Goal: Task Accomplishment & Management: Complete application form

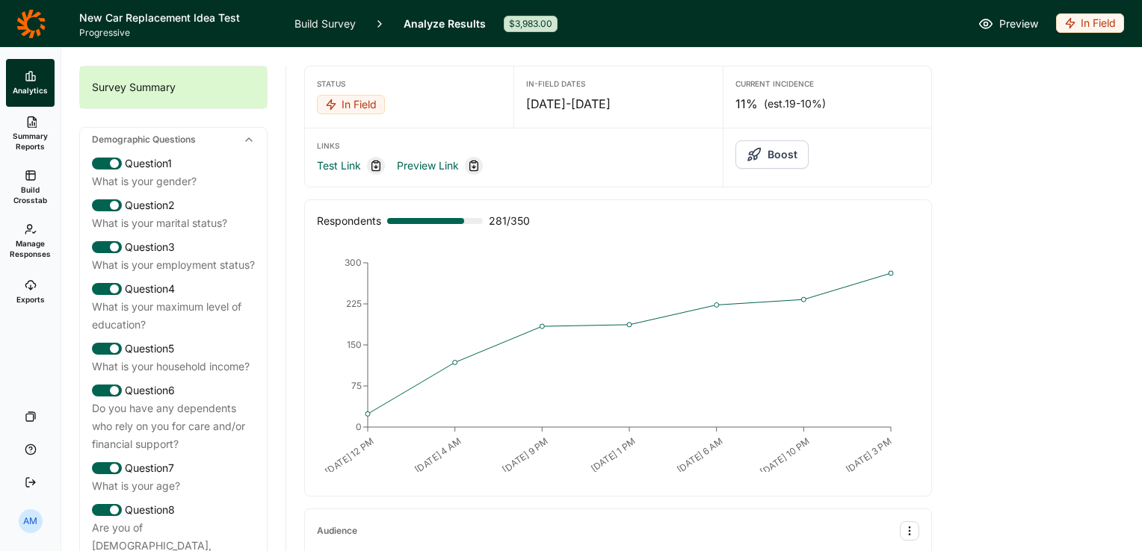
click at [749, 158] on icon "button" at bounding box center [753, 154] width 15 height 15
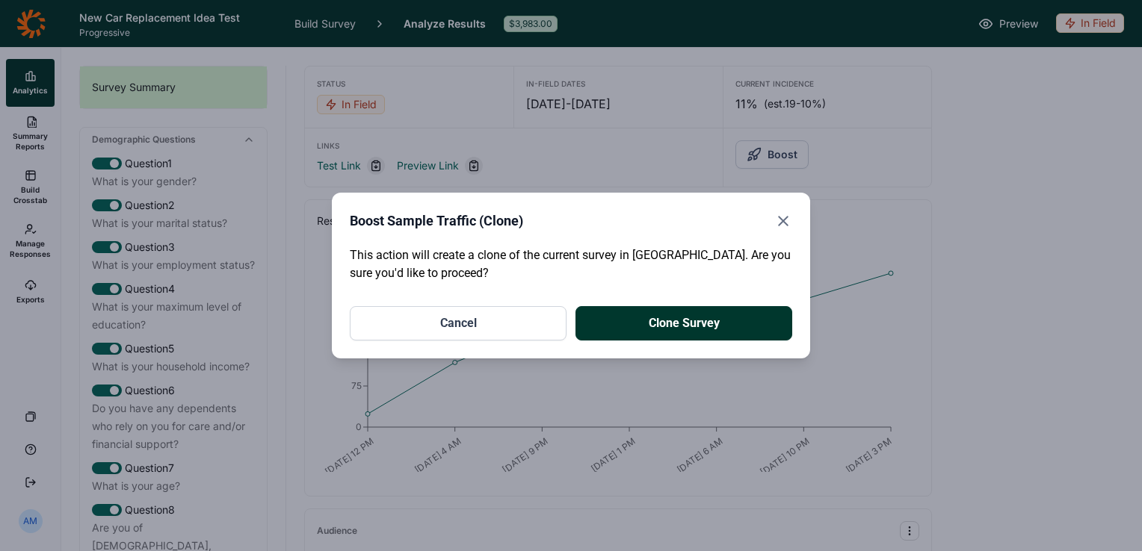
click at [670, 321] on button "Clone Survey" at bounding box center [683, 323] width 217 height 34
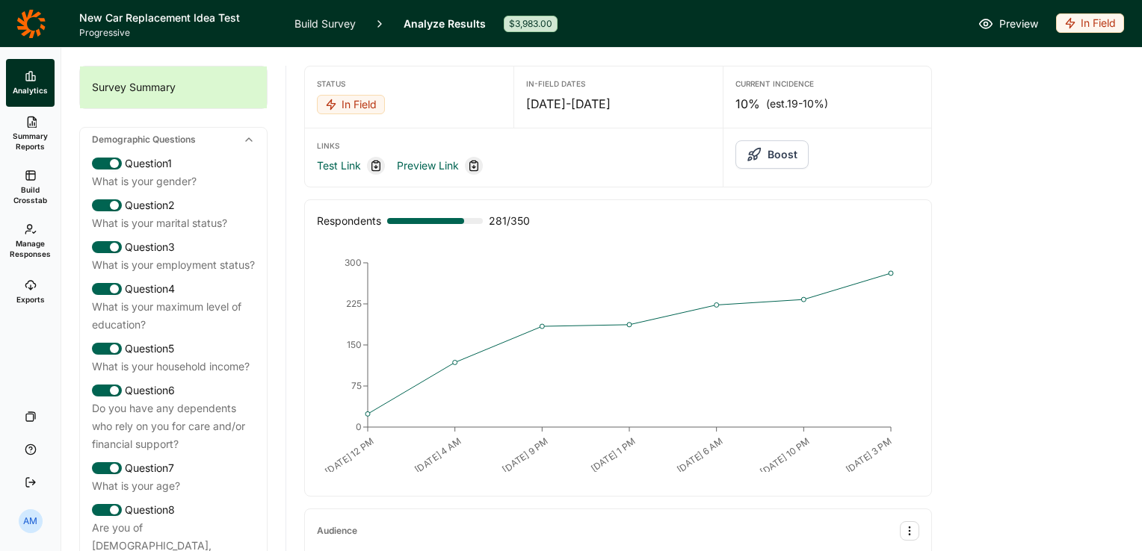
click at [33, 133] on span "Summary Reports" at bounding box center [30, 141] width 37 height 21
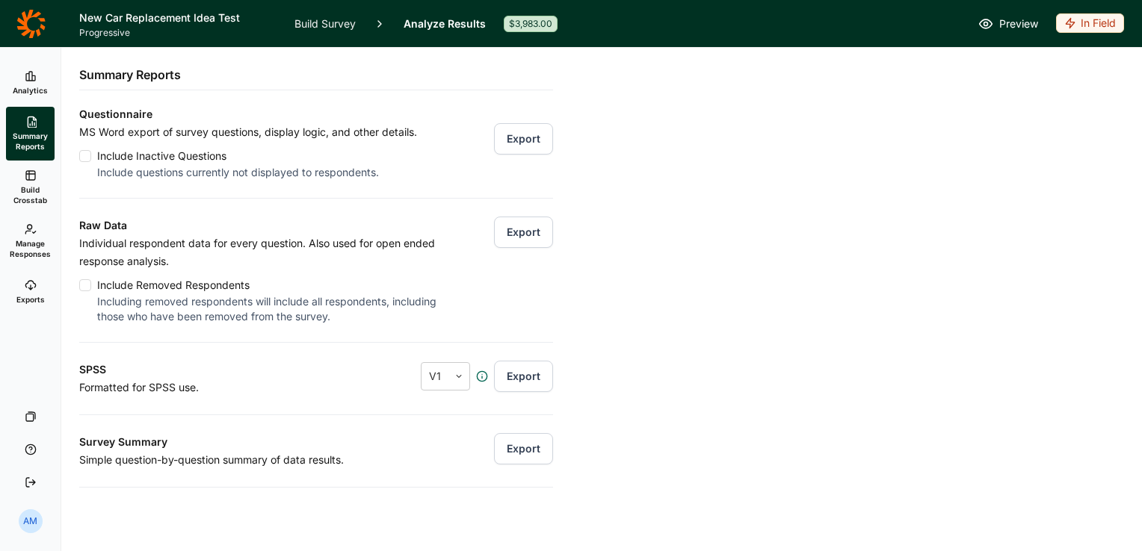
click at [28, 289] on icon at bounding box center [31, 285] width 12 height 12
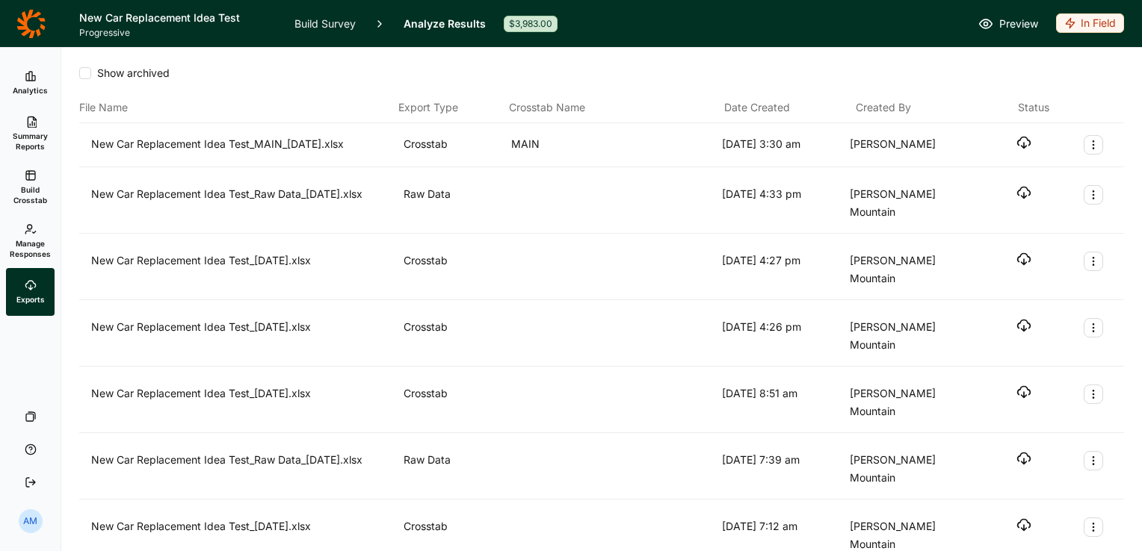
click at [28, 183] on link "Build Crosstab" at bounding box center [30, 188] width 49 height 54
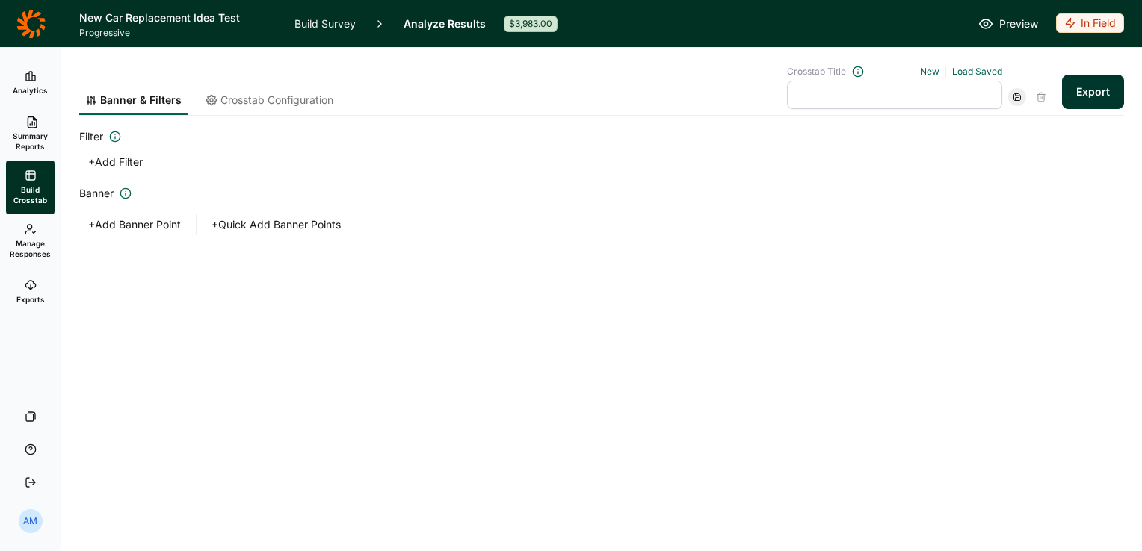
click at [1097, 85] on button "Export" at bounding box center [1093, 92] width 62 height 34
click at [1016, 507] on link "download your file here" at bounding box center [1004, 510] width 117 height 12
click at [33, 87] on span "Analytics" at bounding box center [30, 90] width 35 height 10
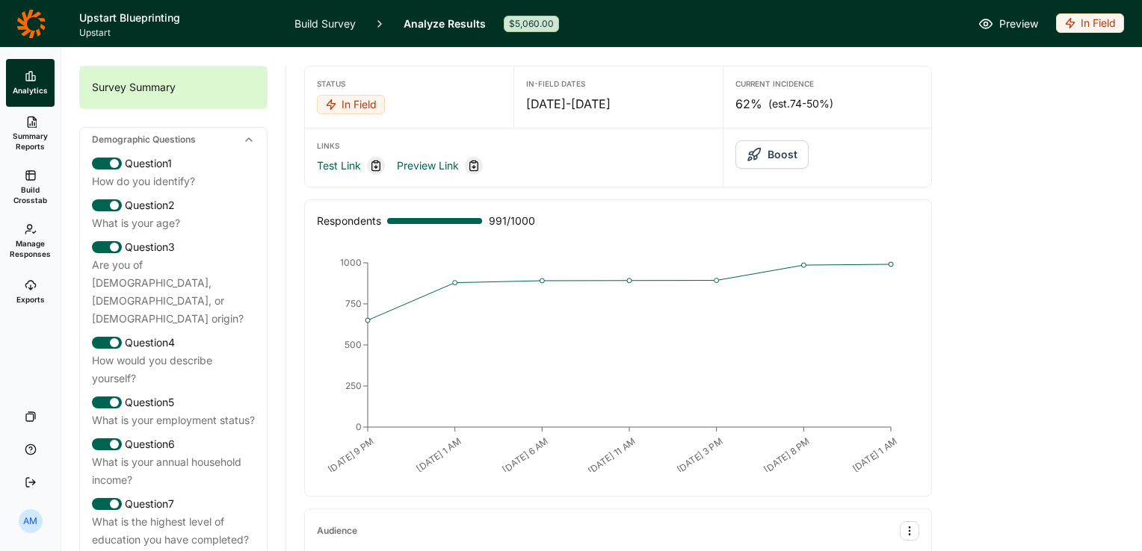
click at [335, 24] on link "Build Survey" at bounding box center [324, 23] width 61 height 47
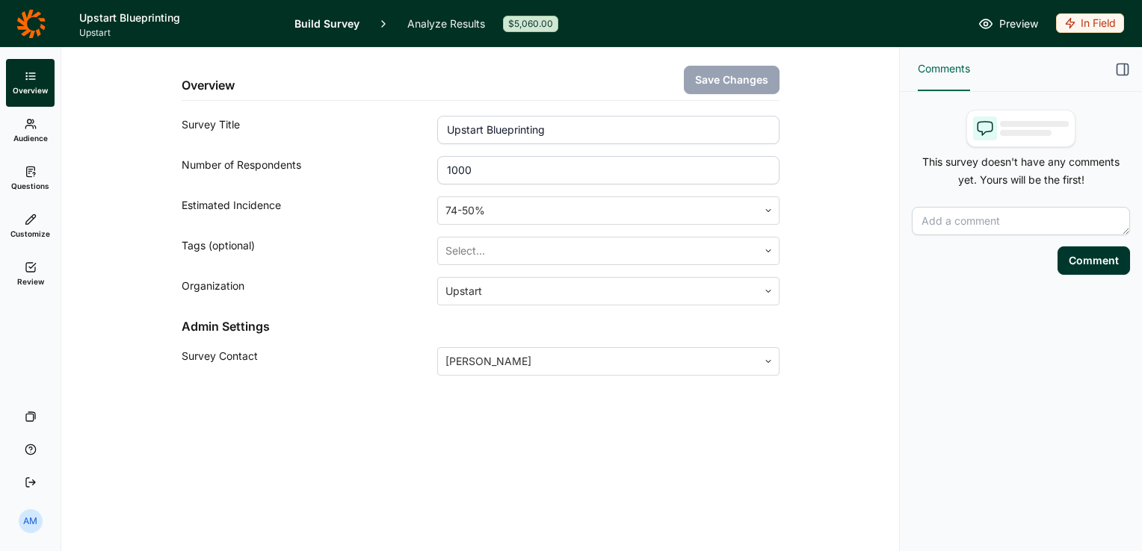
drag, startPoint x: 512, startPoint y: 169, endPoint x: 404, endPoint y: 178, distance: 108.0
click at [404, 178] on div "Number of Respondents 1000" at bounding box center [481, 170] width 598 height 28
type input "1500"
click at [735, 75] on button "Save Changes" at bounding box center [732, 80] width 96 height 28
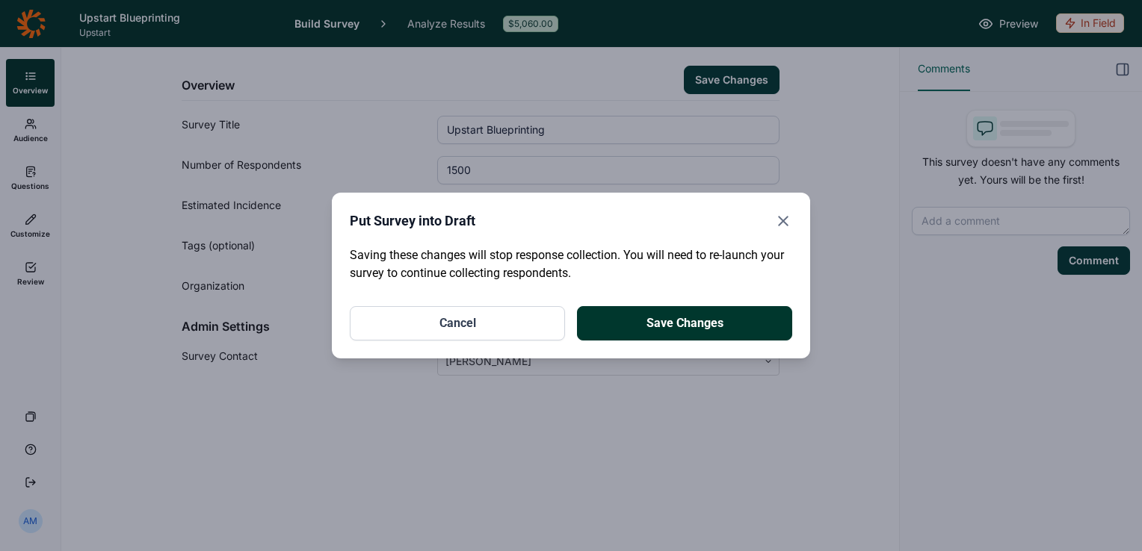
click at [677, 318] on button "Save Changes" at bounding box center [684, 323] width 215 height 34
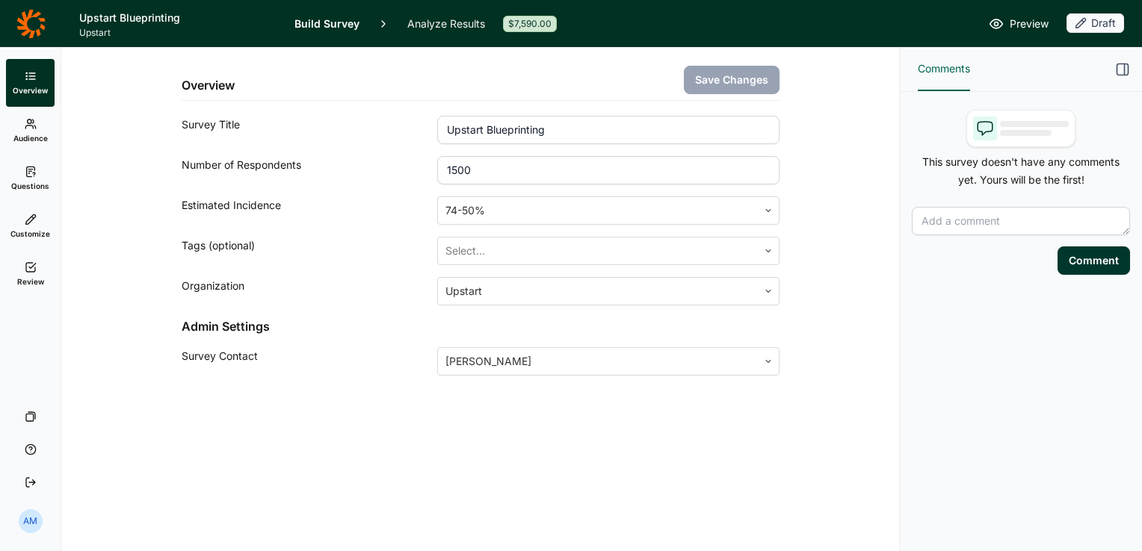
click at [32, 178] on link "Questions" at bounding box center [30, 179] width 49 height 48
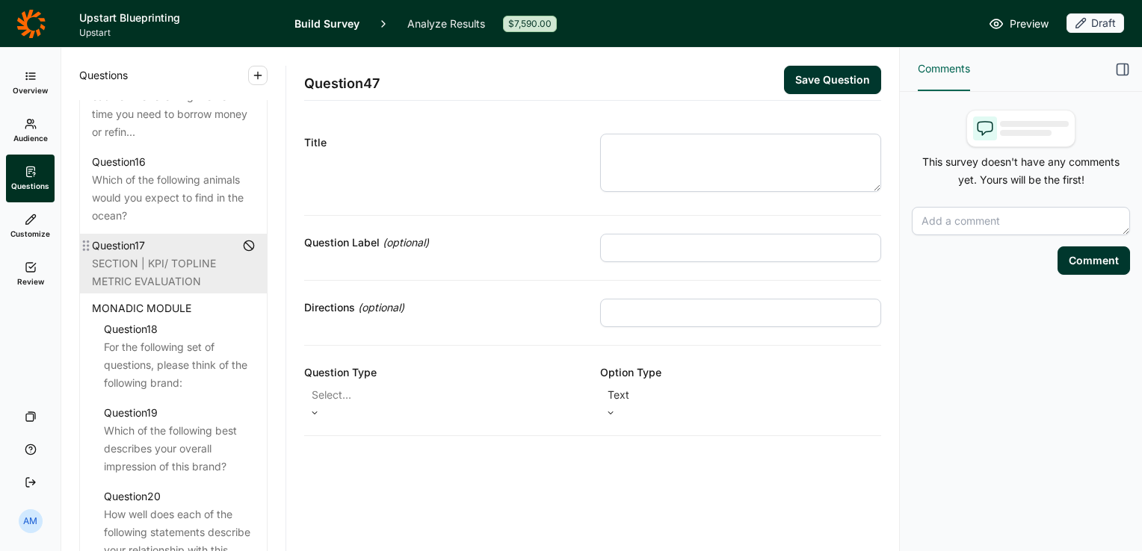
scroll to position [2023, 0]
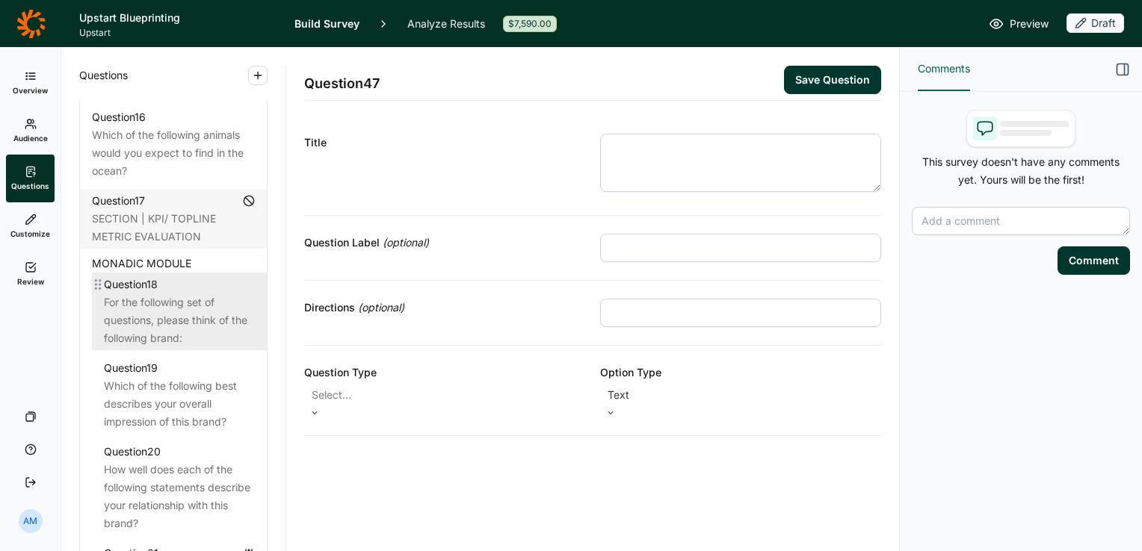
click at [162, 315] on div "For the following set of questions, please think of the following brand:" at bounding box center [179, 321] width 151 height 54
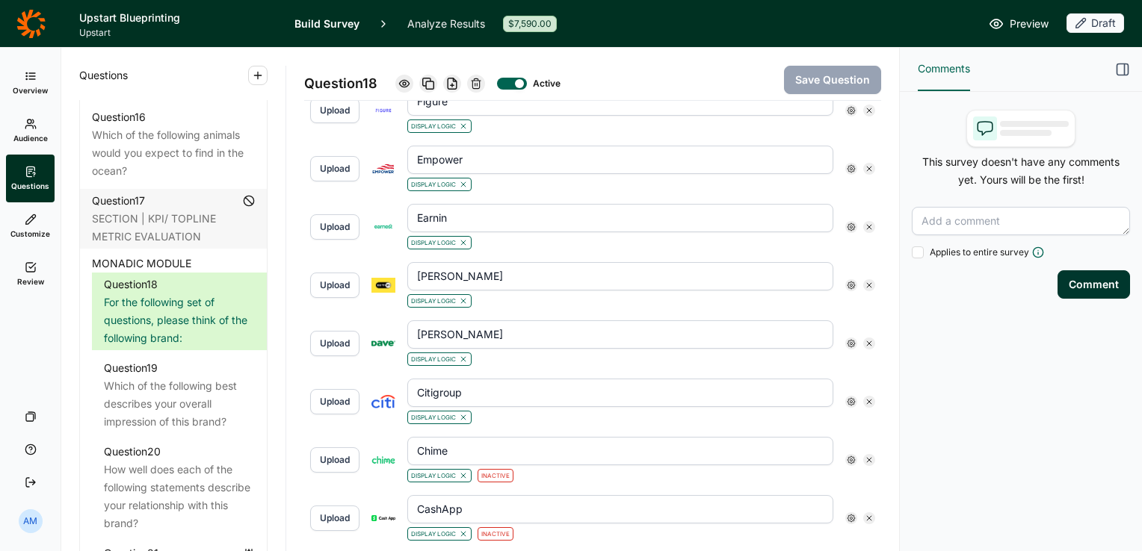
scroll to position [1166, 0]
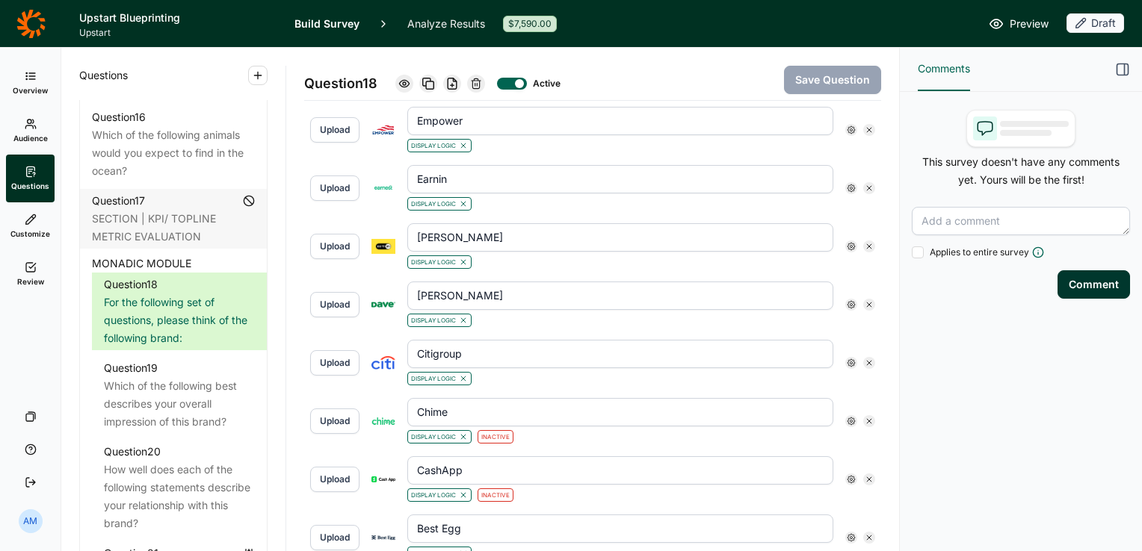
click at [847, 359] on use at bounding box center [850, 362] width 7 height 7
click at [856, 429] on div at bounding box center [853, 423] width 12 height 12
click at [847, 423] on input "Is Active" at bounding box center [847, 423] width 0 height 0
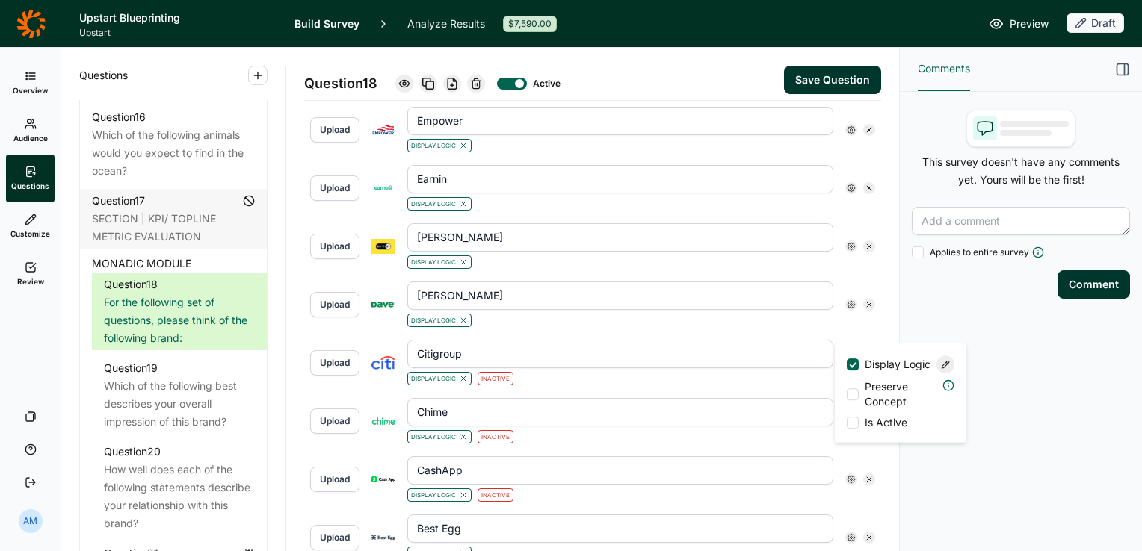
click at [799, 79] on button "Save Question" at bounding box center [832, 80] width 97 height 28
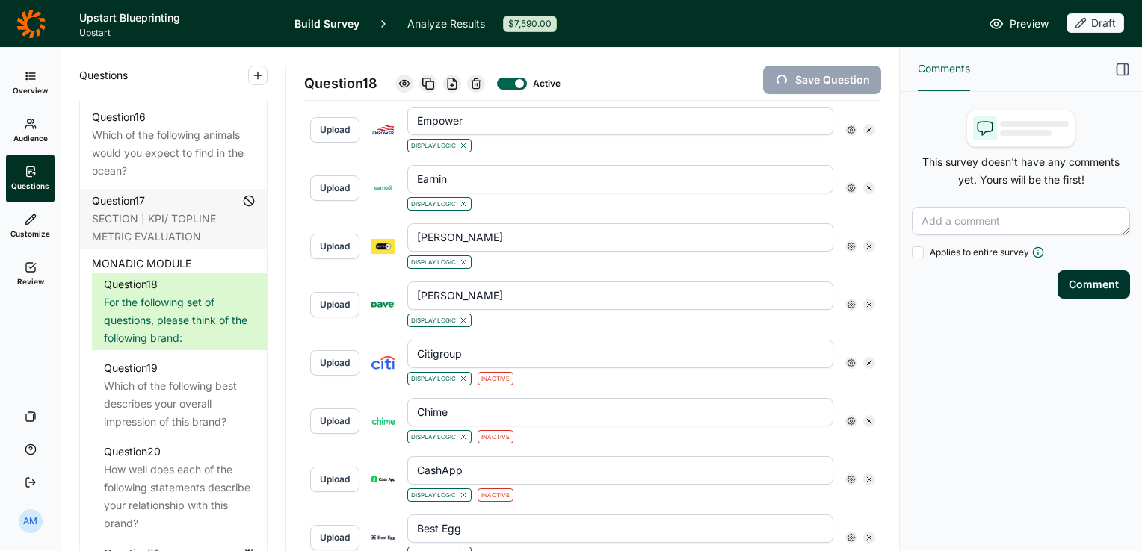
type input "Rocket Mortgage"
type input "Klarna"
type input "Affirm"
type input "Avant"
type input "Aven"
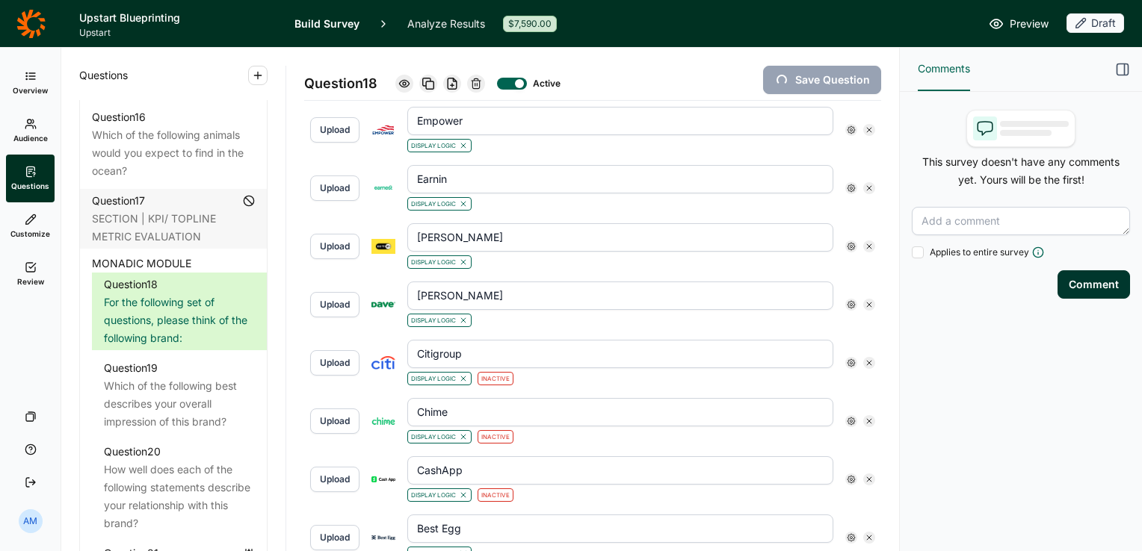
type input "Bank of America"
type input "Best Egg"
type input "CashApp"
type input "Chime"
type input "Citigroup"
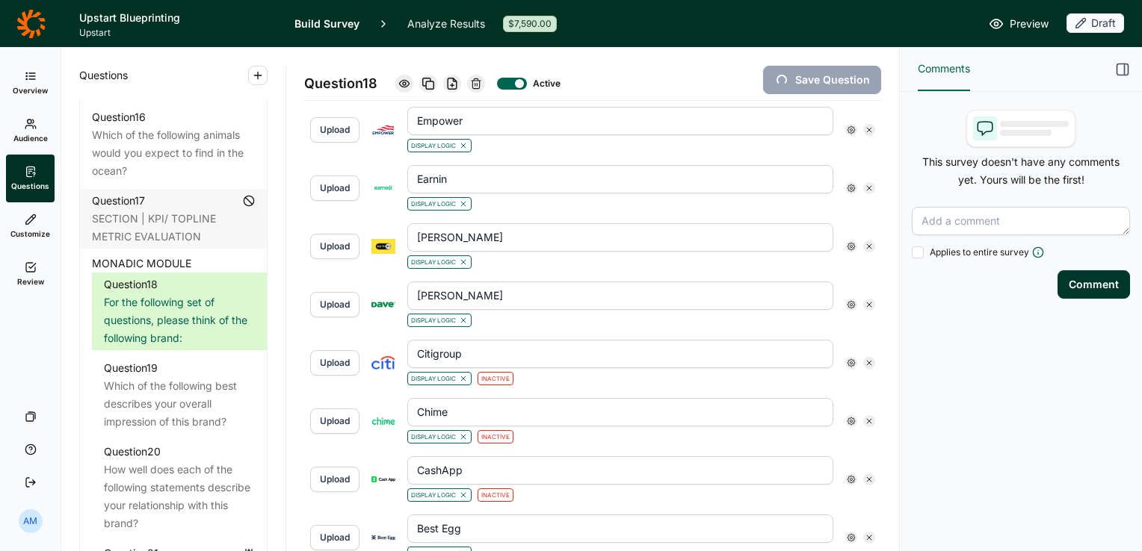
type input "Dave"
type input "Earnest"
type input "Earnin"
type input "Empower"
type input "Figure"
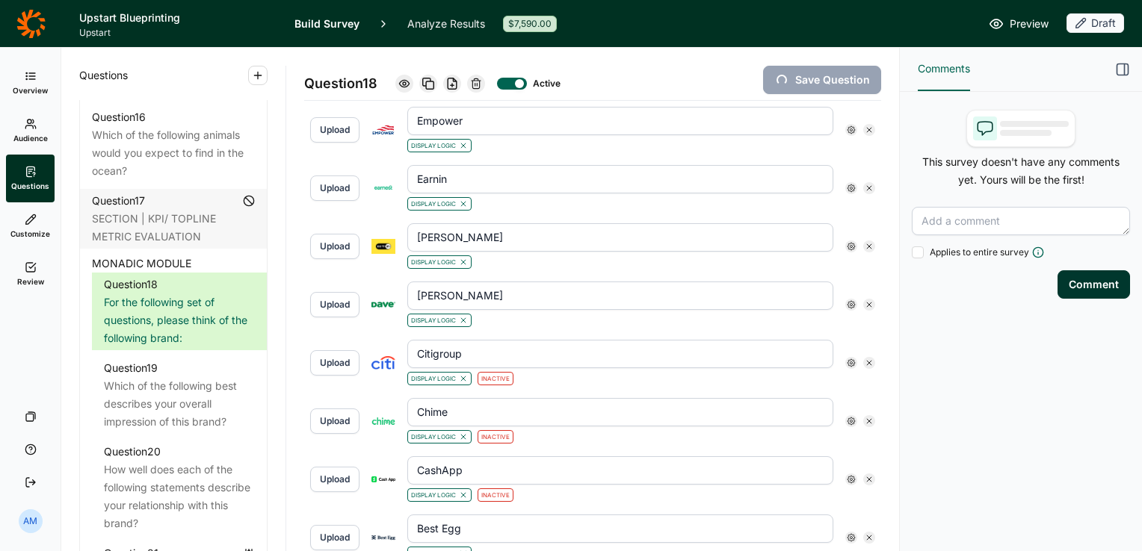
type input "Happy Money"
type input "JP Morgan Chase"
type input "LendingClub"
type input "OneMain"
type input "Prosper"
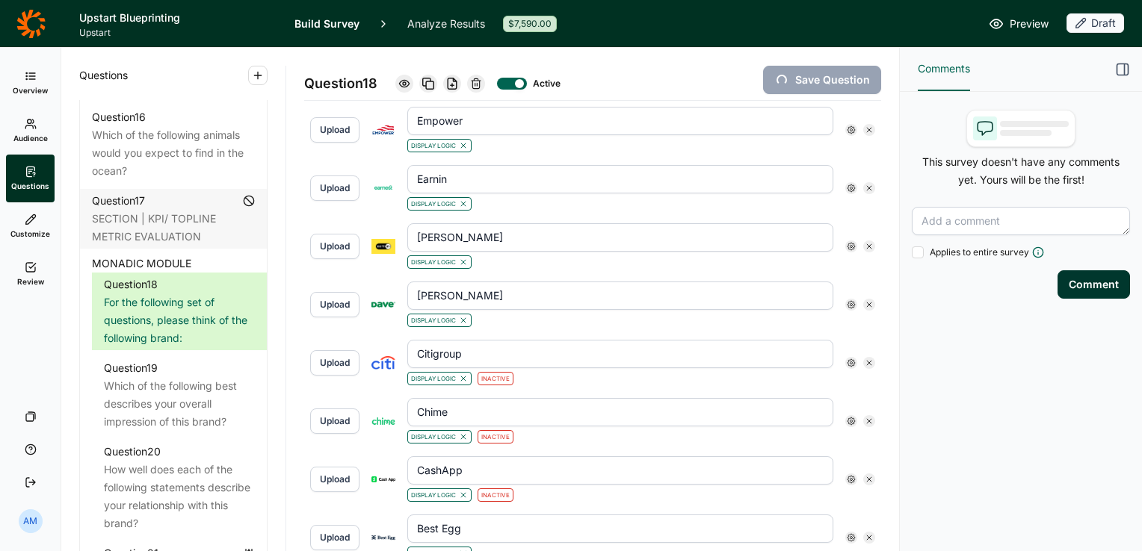
type input "SoFi"
type input "Upgrade"
type input "Upstart"
type input "Wells Fargo"
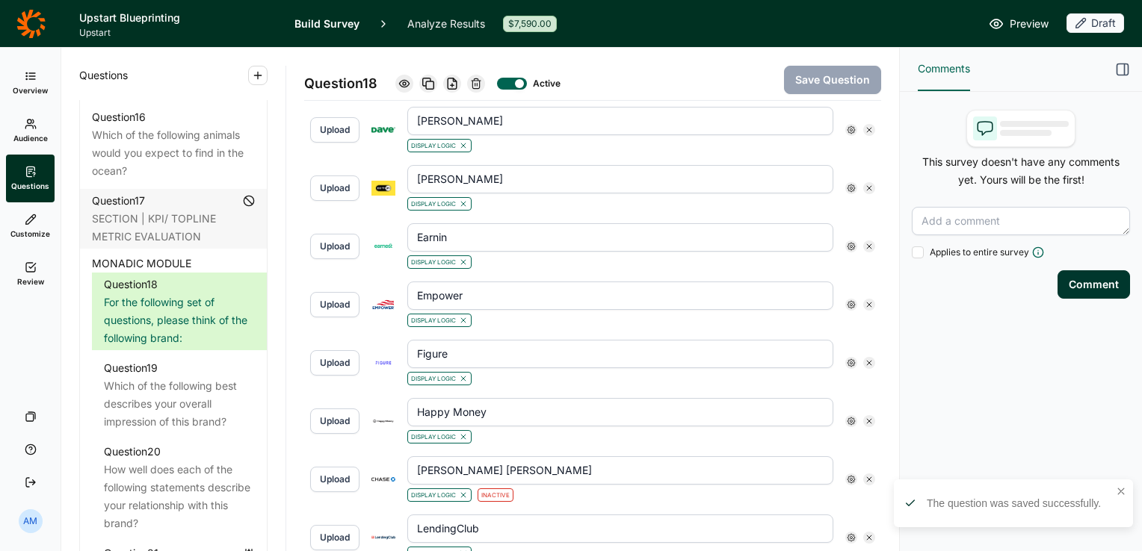
click at [446, 27] on link "Analyze Results" at bounding box center [446, 23] width 78 height 47
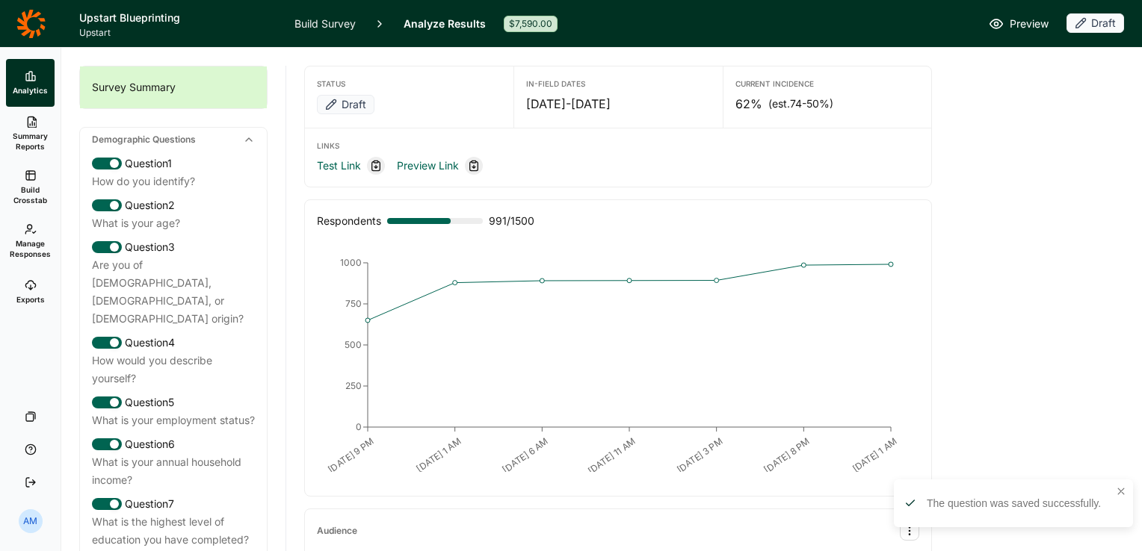
click at [31, 187] on span "Build Crosstab" at bounding box center [30, 195] width 37 height 21
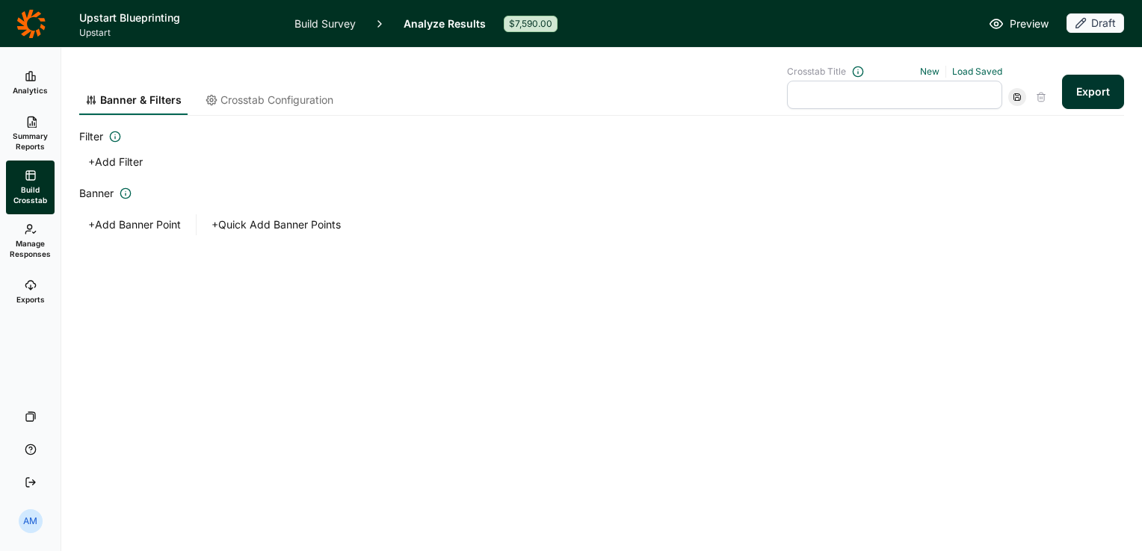
click at [1096, 87] on button "Export" at bounding box center [1093, 92] width 62 height 34
click at [1022, 507] on link "download your file here" at bounding box center [1004, 510] width 117 height 12
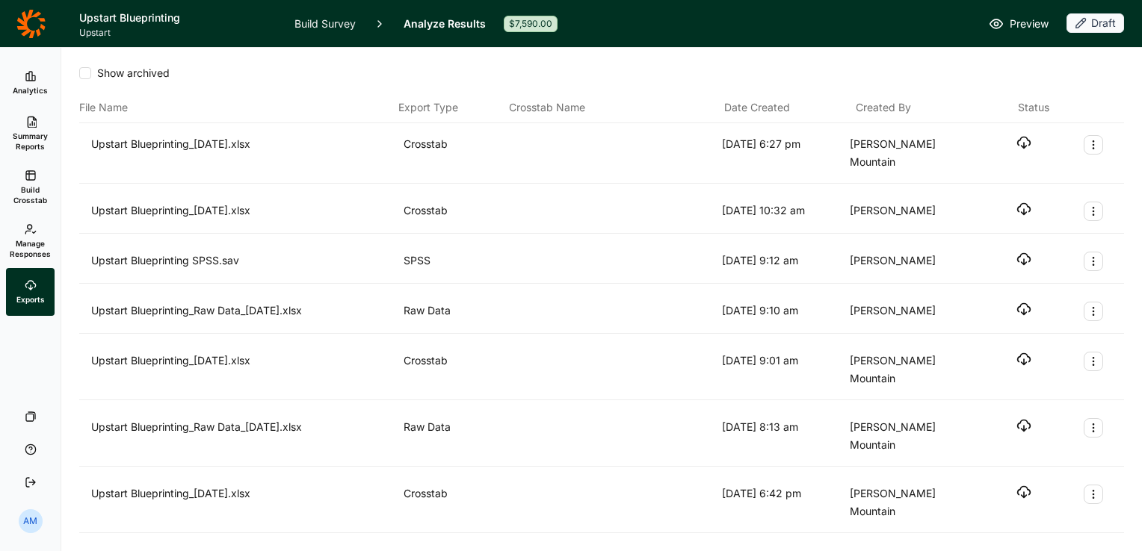
click at [1016, 143] on icon "button" at bounding box center [1023, 142] width 15 height 15
click at [302, 16] on link "Build Survey" at bounding box center [324, 23] width 61 height 47
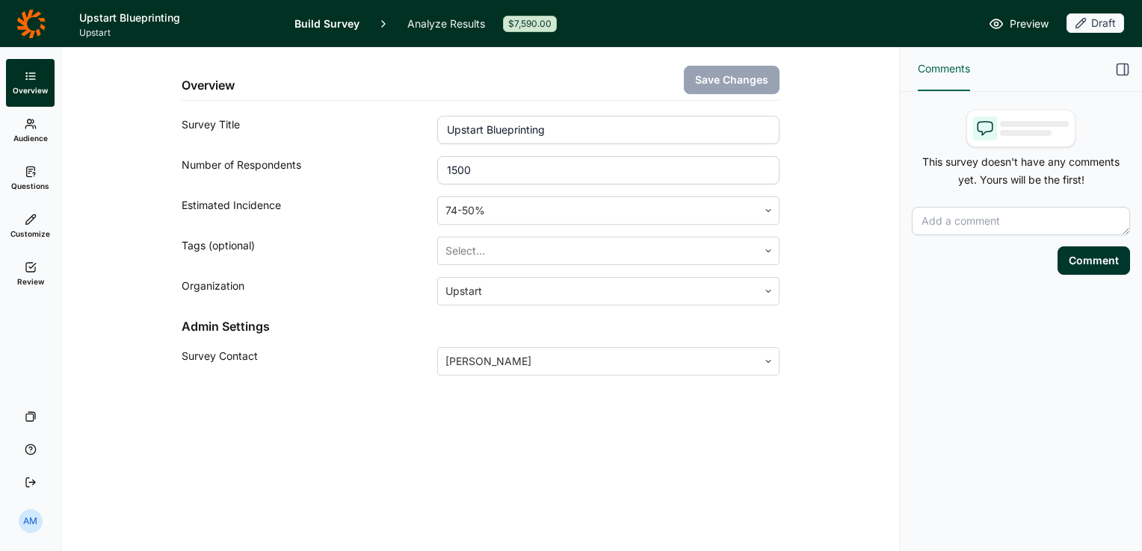
click at [31, 170] on icon at bounding box center [31, 172] width 12 height 12
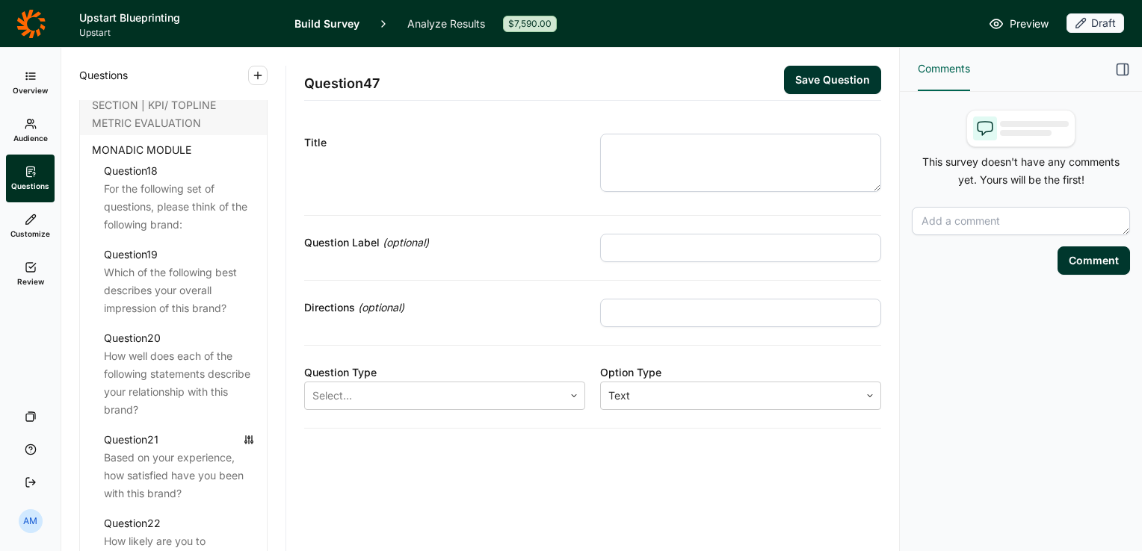
scroll to position [2154, 0]
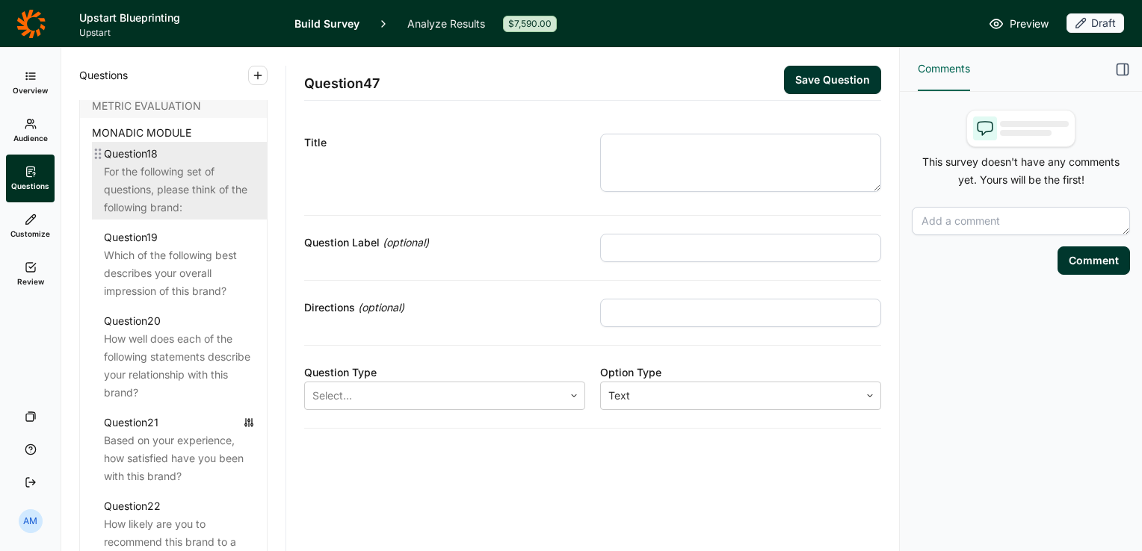
click at [167, 214] on div "For the following set of questions, please think of the following brand:" at bounding box center [179, 190] width 151 height 54
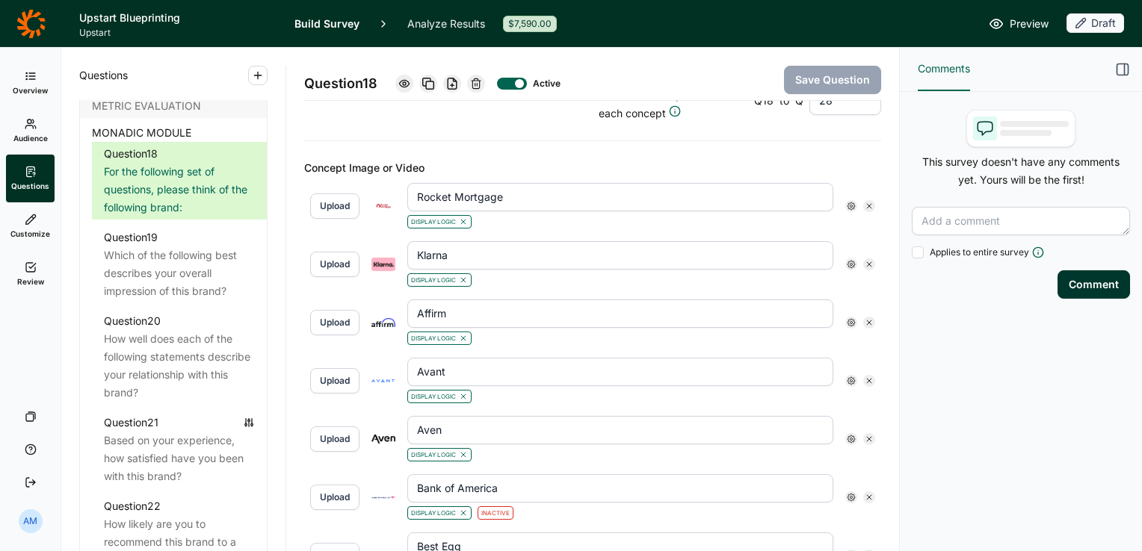
scroll to position [472, 0]
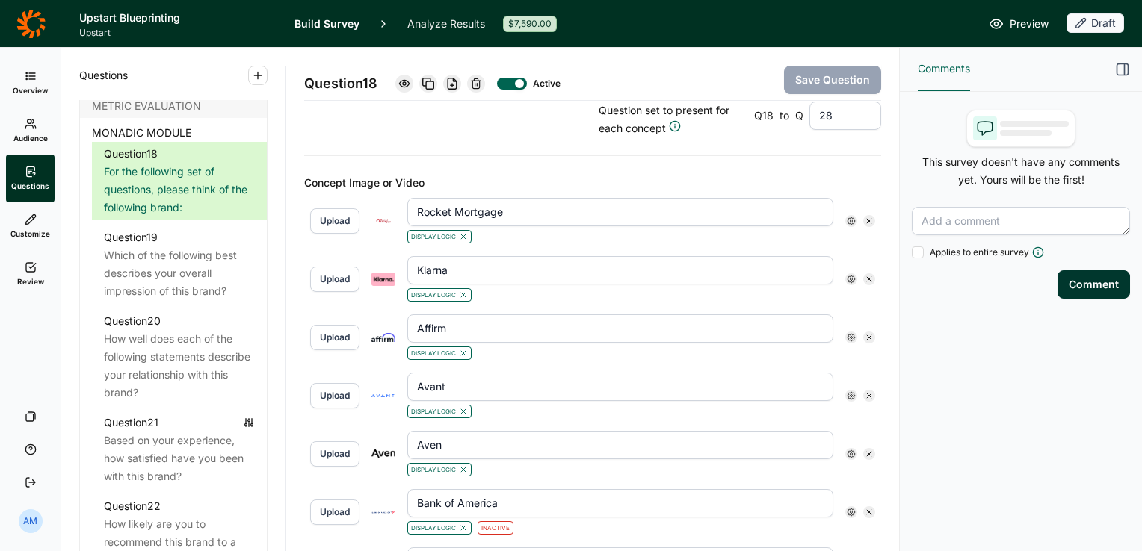
click at [26, 276] on link "Review" at bounding box center [30, 274] width 49 height 48
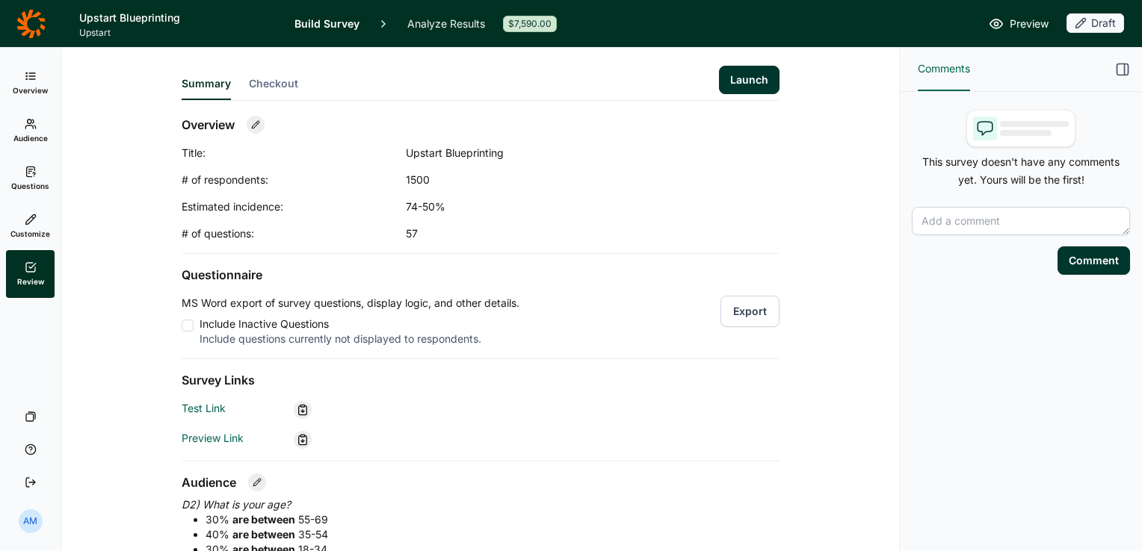
click at [747, 73] on button "Launch" at bounding box center [749, 80] width 61 height 28
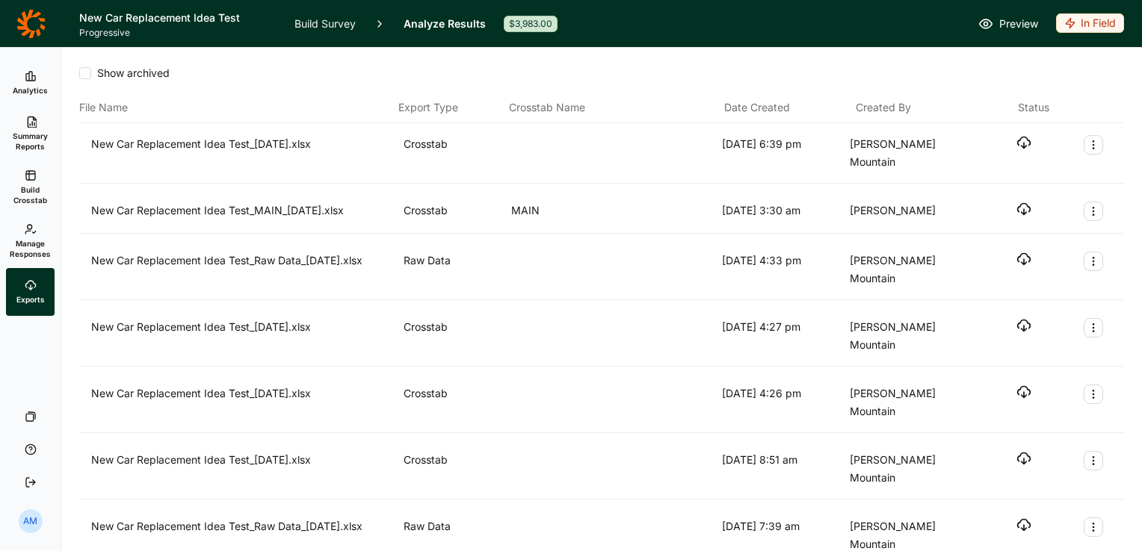
click at [1016, 148] on icon "button" at bounding box center [1023, 142] width 15 height 15
click at [663, 74] on div "Show archived" at bounding box center [601, 73] width 1044 height 15
